Goal: Navigation & Orientation: Find specific page/section

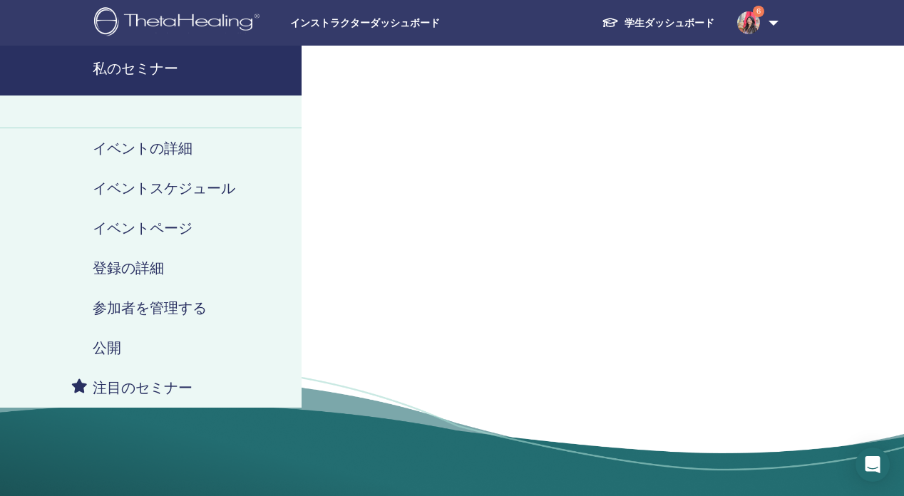
click at [387, 16] on span "インストラクターダッシュボード" at bounding box center [397, 23] width 214 height 15
click at [748, 16] on img at bounding box center [748, 22] width 23 height 23
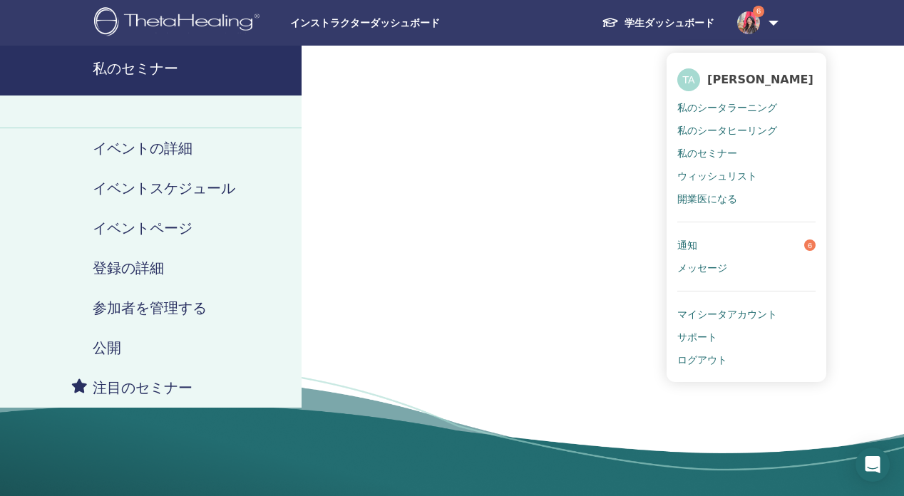
click at [186, 22] on img at bounding box center [179, 23] width 170 height 32
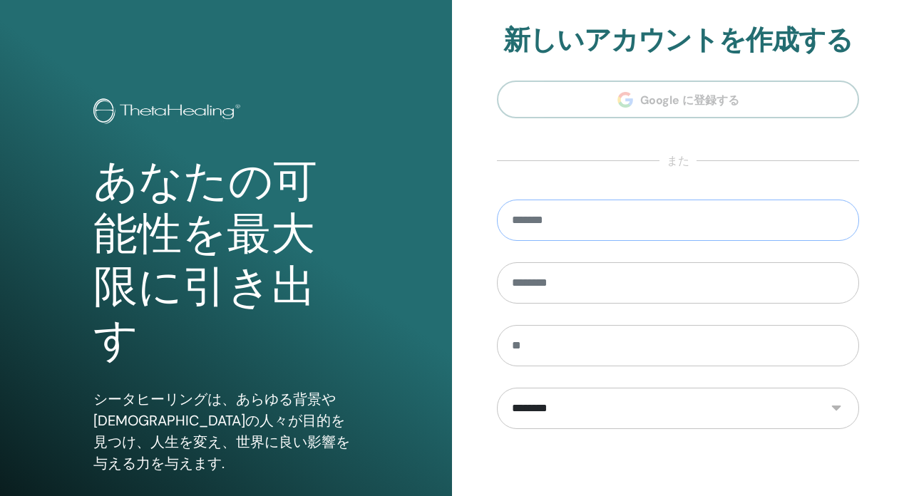
click at [679, 238] on input "email" at bounding box center [678, 220] width 362 height 41
type input "**********"
click at [667, 279] on input "text" at bounding box center [678, 282] width 362 height 41
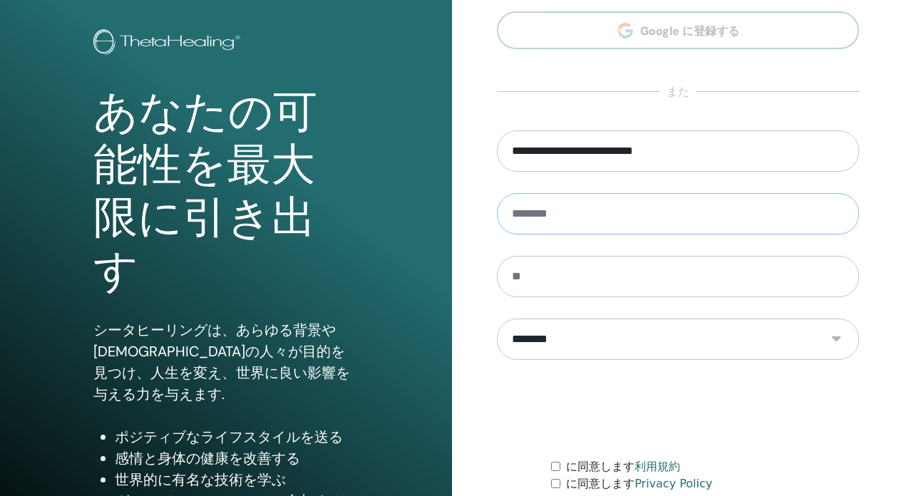
scroll to position [188, 0]
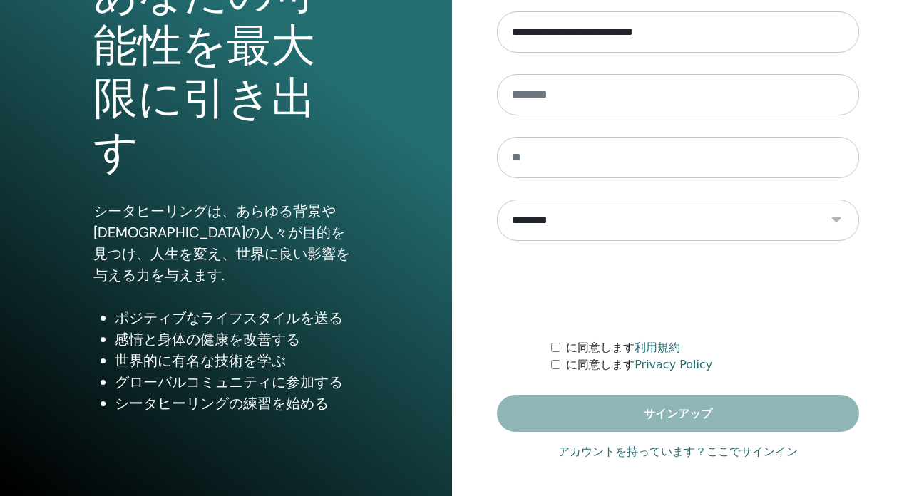
click at [764, 448] on link "アカウントを持っています？ここでサインイン" at bounding box center [678, 451] width 240 height 17
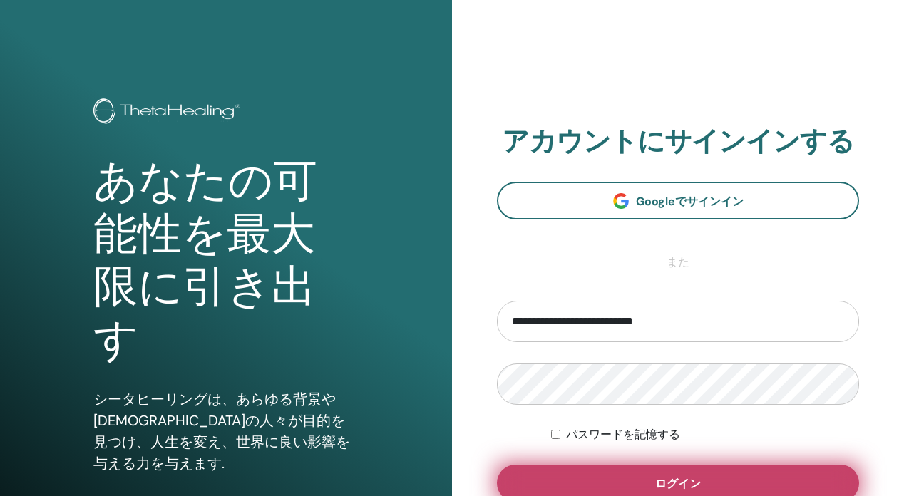
click at [733, 483] on button "ログイン" at bounding box center [678, 483] width 362 height 37
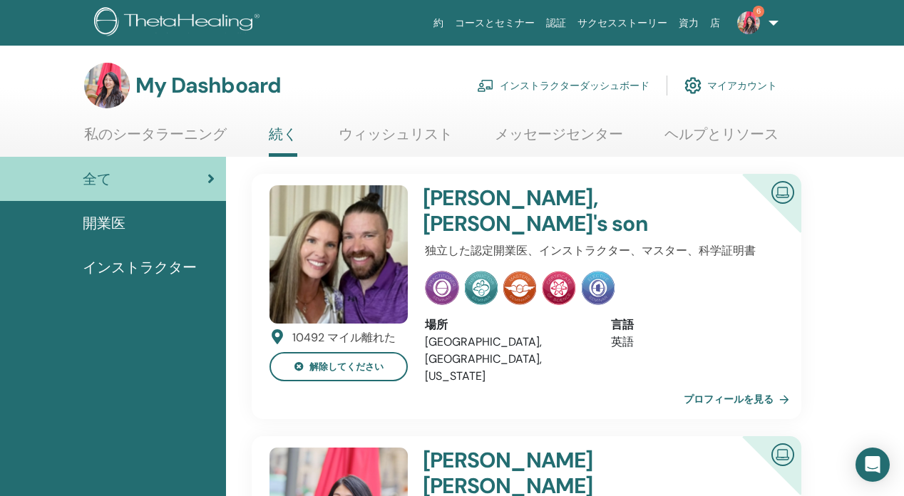
click at [586, 89] on link "インストラクターダッシュボード" at bounding box center [563, 85] width 173 height 31
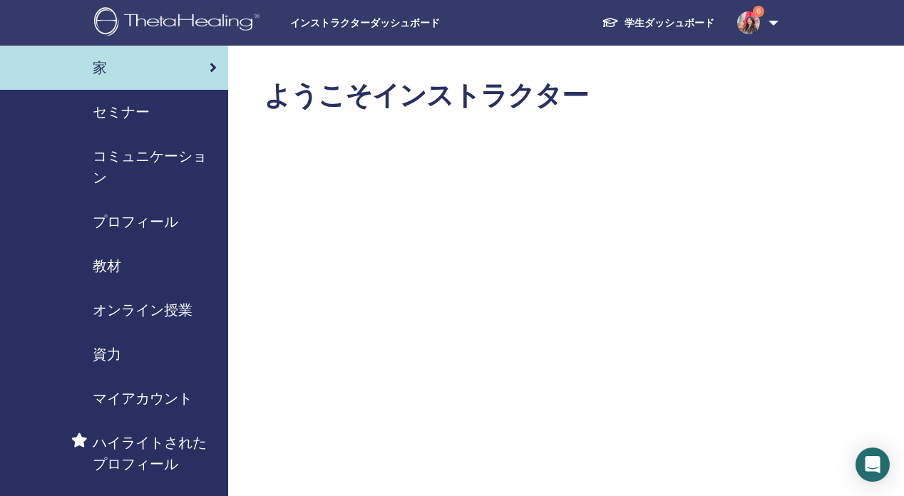
click at [122, 106] on span "セミナー" at bounding box center [121, 111] width 57 height 21
